Goal: Information Seeking & Learning: Learn about a topic

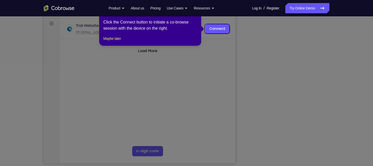
scroll to position [45, 0]
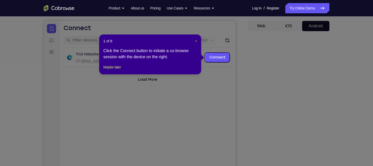
click at [196, 41] on span "×" at bounding box center [196, 41] width 2 height 4
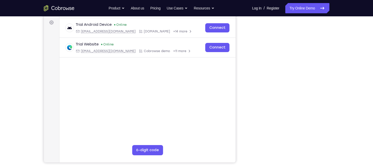
scroll to position [77, 0]
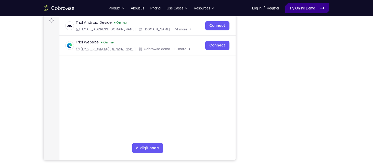
click at [305, 9] on link "Try Online Demo" at bounding box center [307, 8] width 44 height 10
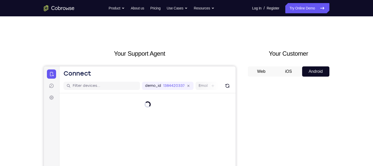
click at [295, 74] on button "iOS" at bounding box center [288, 71] width 27 height 10
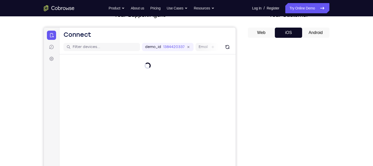
scroll to position [42, 0]
